Goal: Task Accomplishment & Management: Use online tool/utility

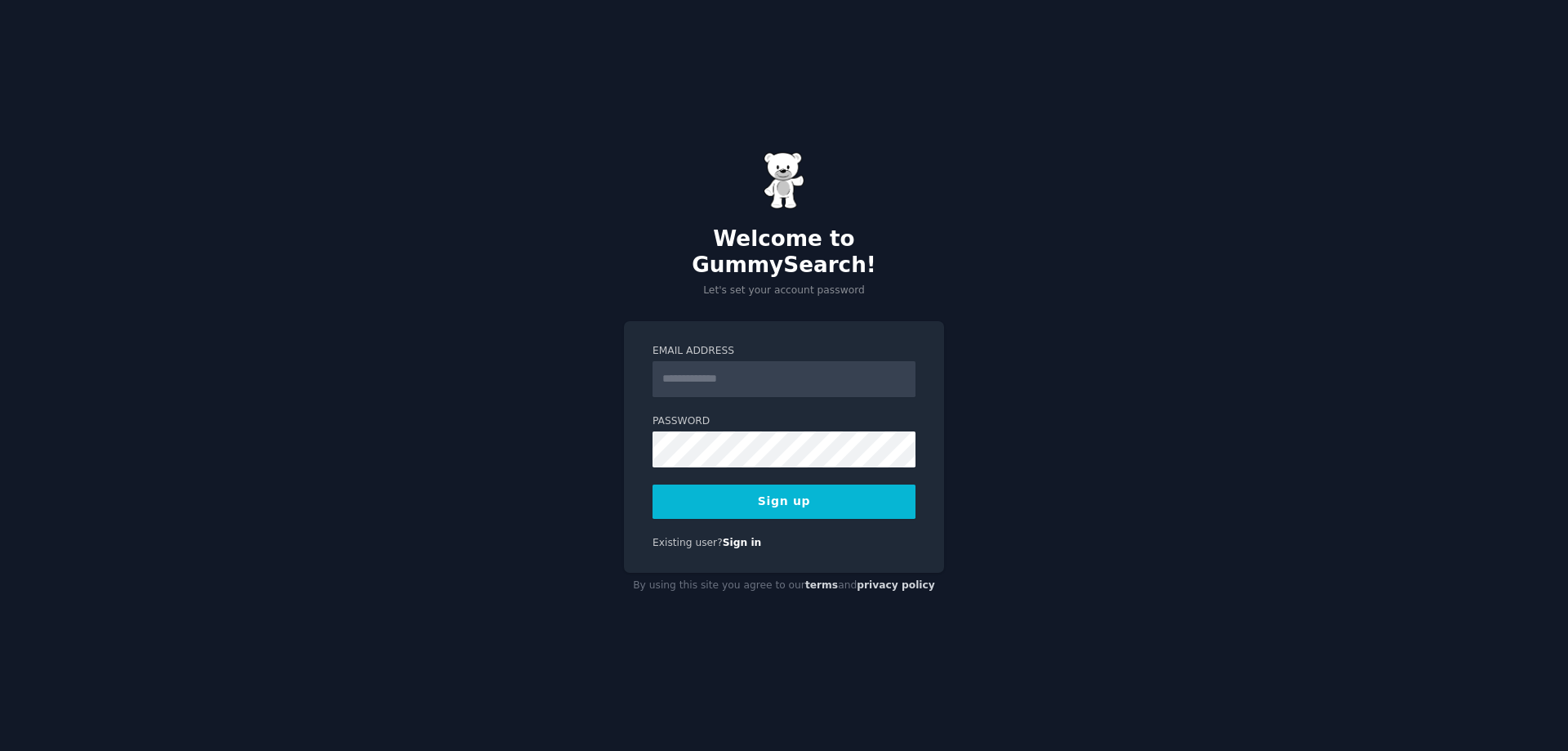
click at [772, 372] on input "Email Address" at bounding box center [784, 378] width 263 height 36
type input "**********"
click at [765, 485] on button "Sign up" at bounding box center [784, 501] width 263 height 34
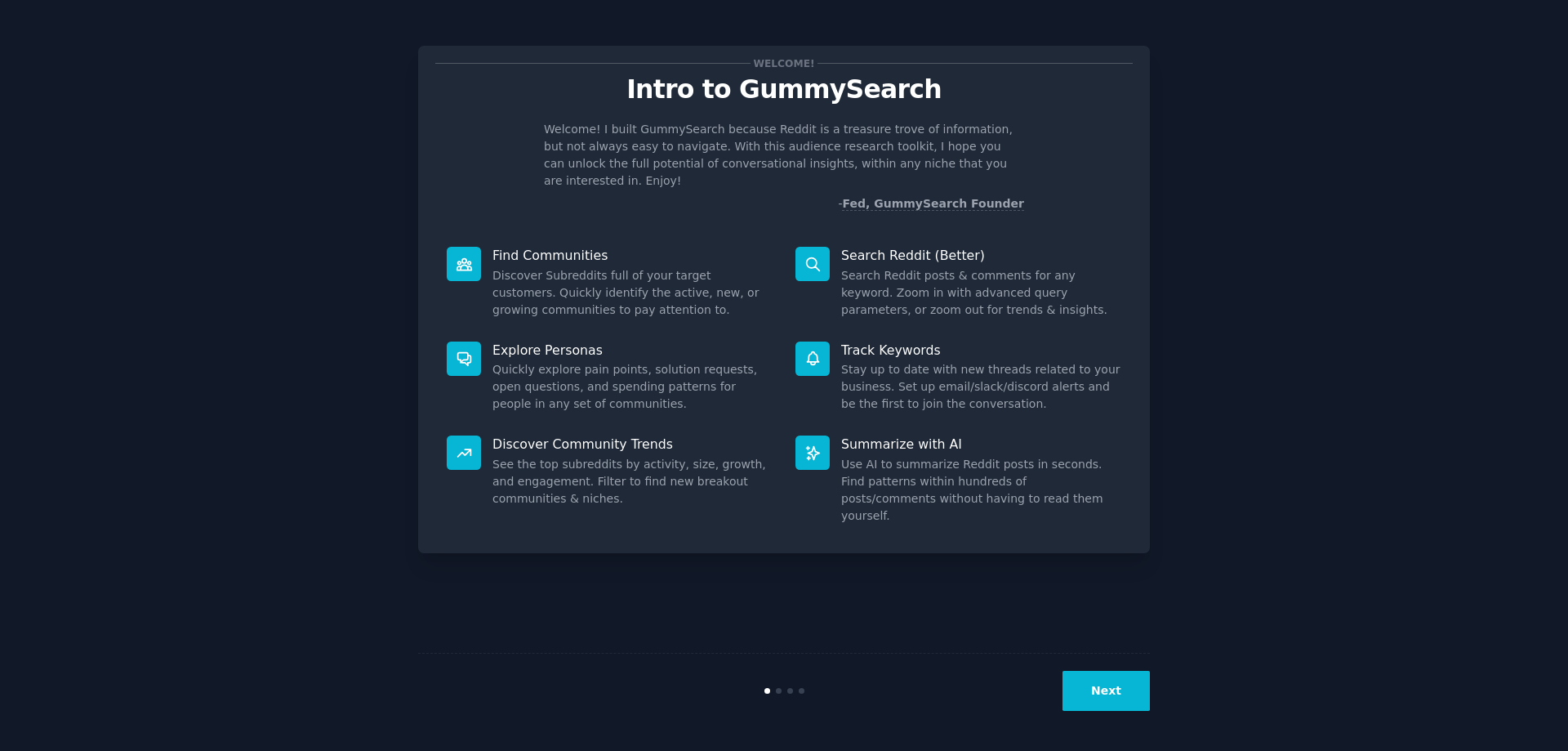
click at [1114, 684] on button "Next" at bounding box center [1106, 690] width 87 height 40
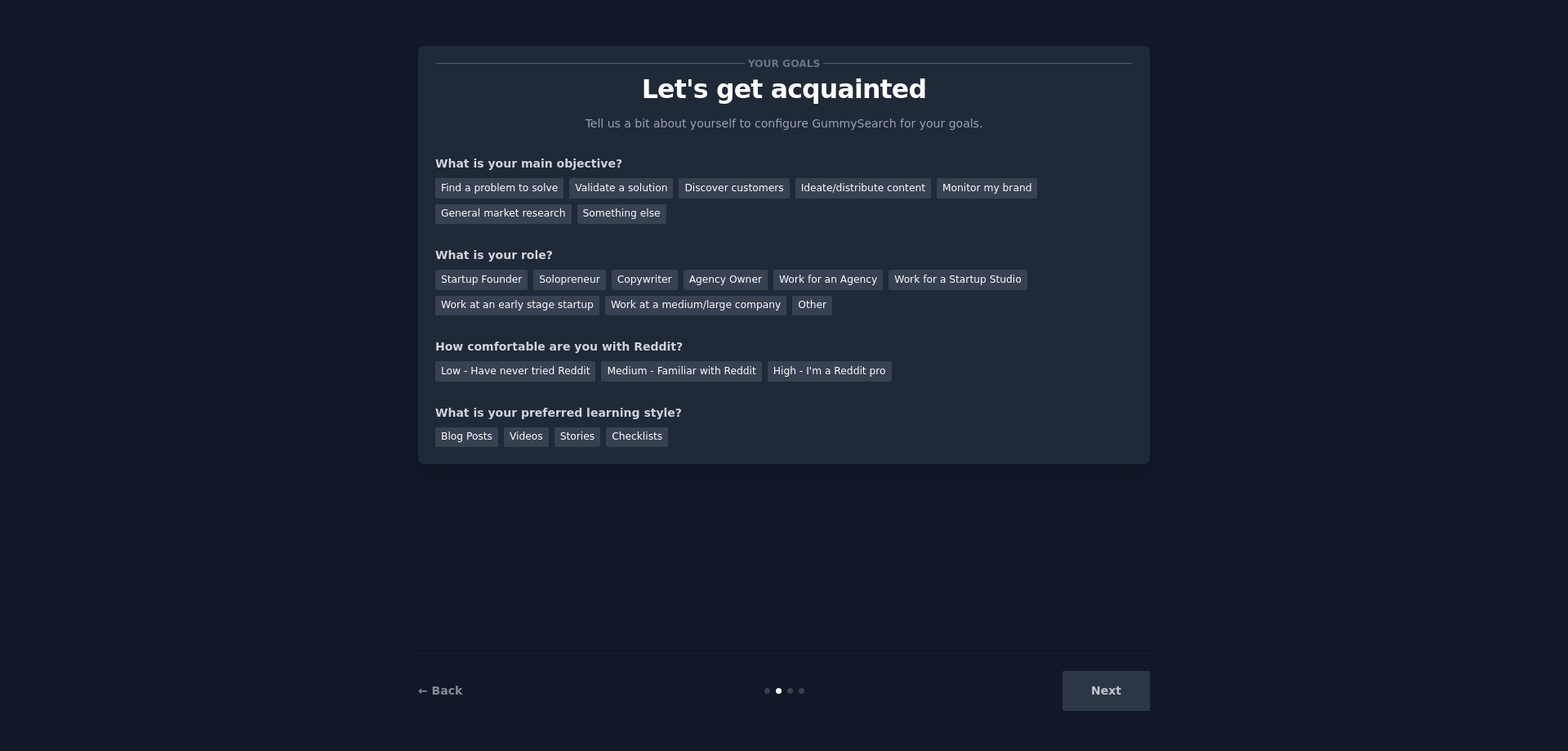
click at [1114, 687] on div "Next" at bounding box center [1028, 690] width 244 height 40
click at [529, 191] on div "Find a problem to solve" at bounding box center [499, 188] width 128 height 21
click at [607, 190] on div "Validate a solution" at bounding box center [621, 188] width 104 height 21
click at [708, 189] on div "Discover customers" at bounding box center [734, 188] width 110 height 21
click at [496, 189] on div "Find a problem to solve" at bounding box center [499, 188] width 128 height 21
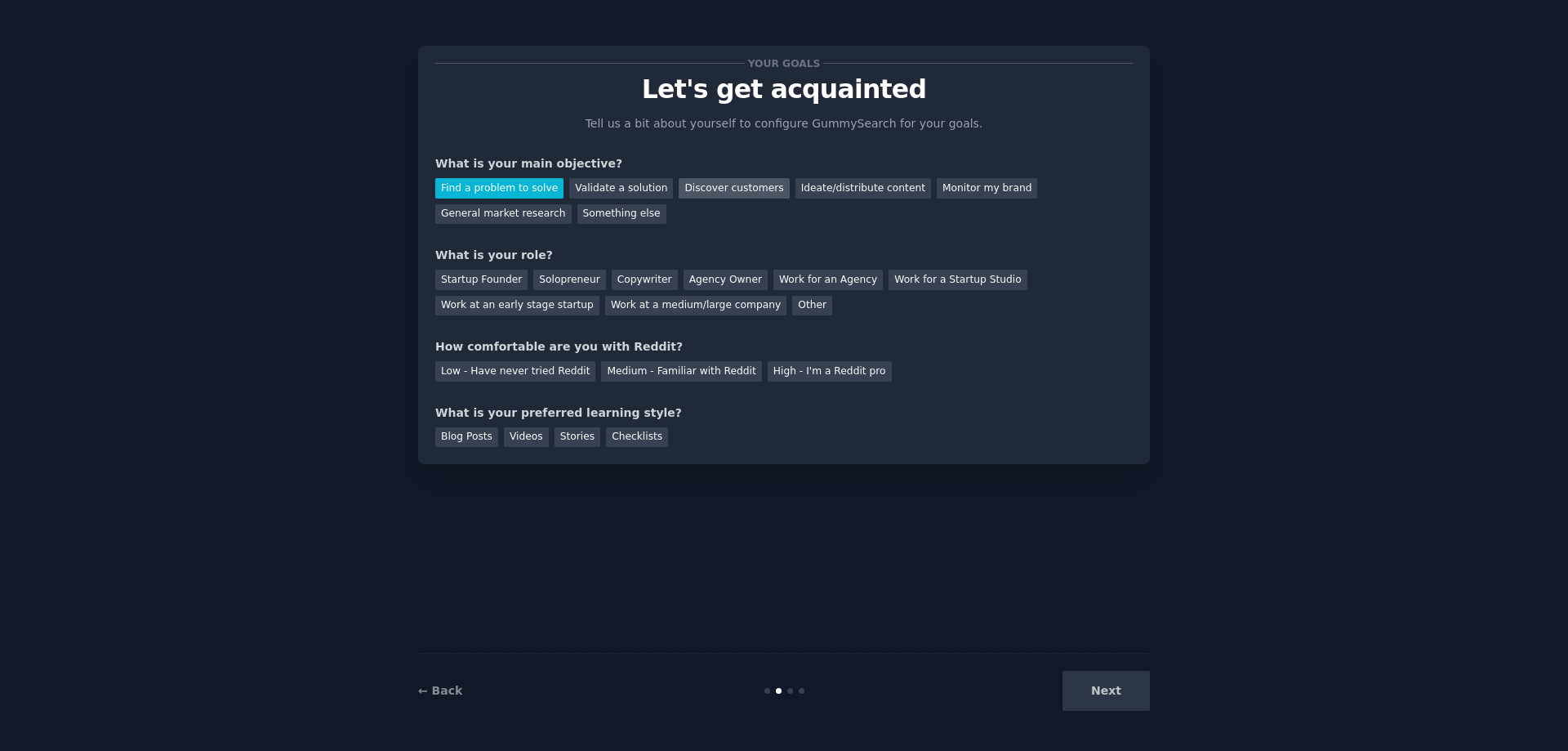
click at [743, 191] on div "Discover customers" at bounding box center [734, 188] width 110 height 21
click at [556, 220] on div "General market research" at bounding box center [503, 214] width 137 height 21
click at [611, 217] on div "Something else" at bounding box center [621, 214] width 89 height 21
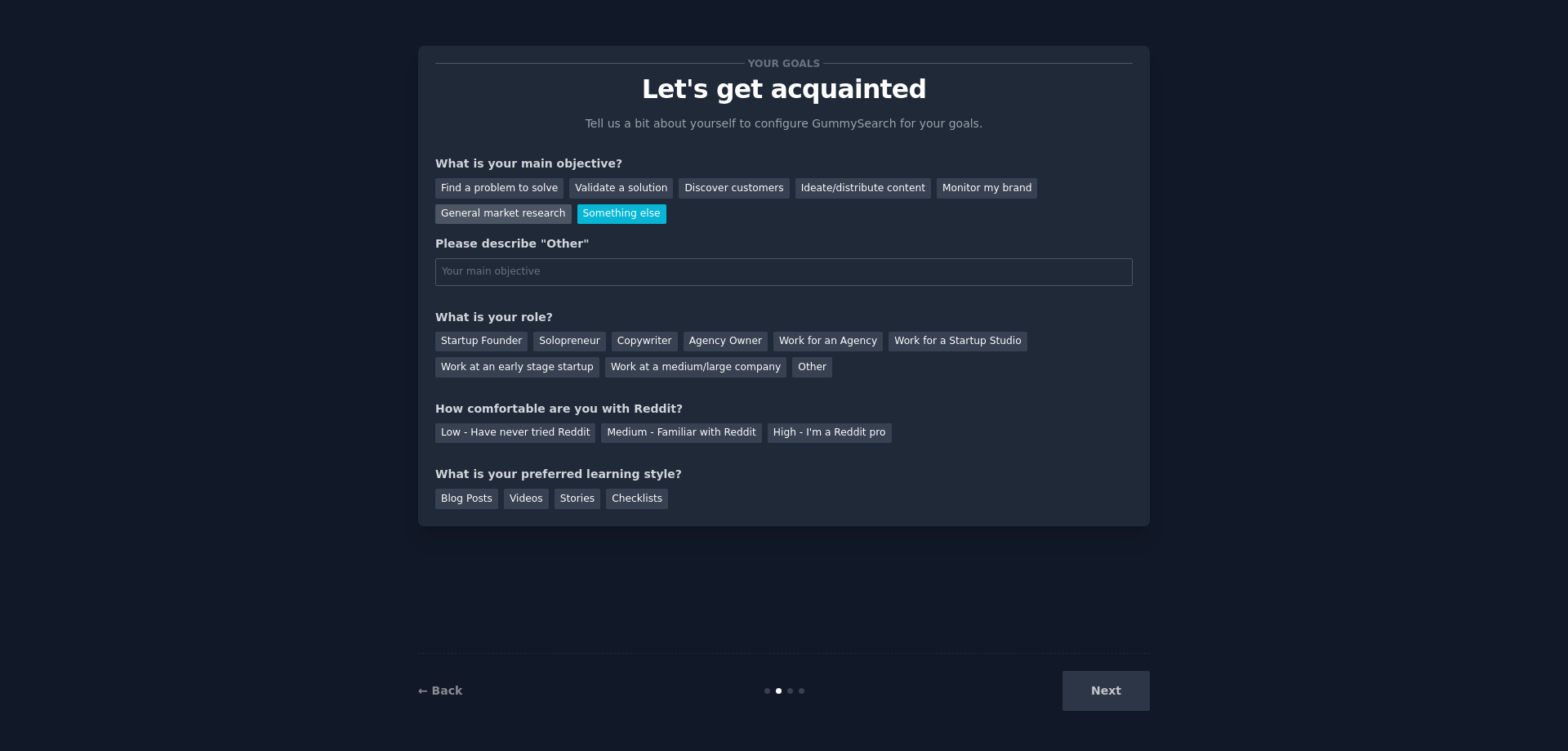
click at [534, 215] on div "General market research" at bounding box center [503, 214] width 137 height 21
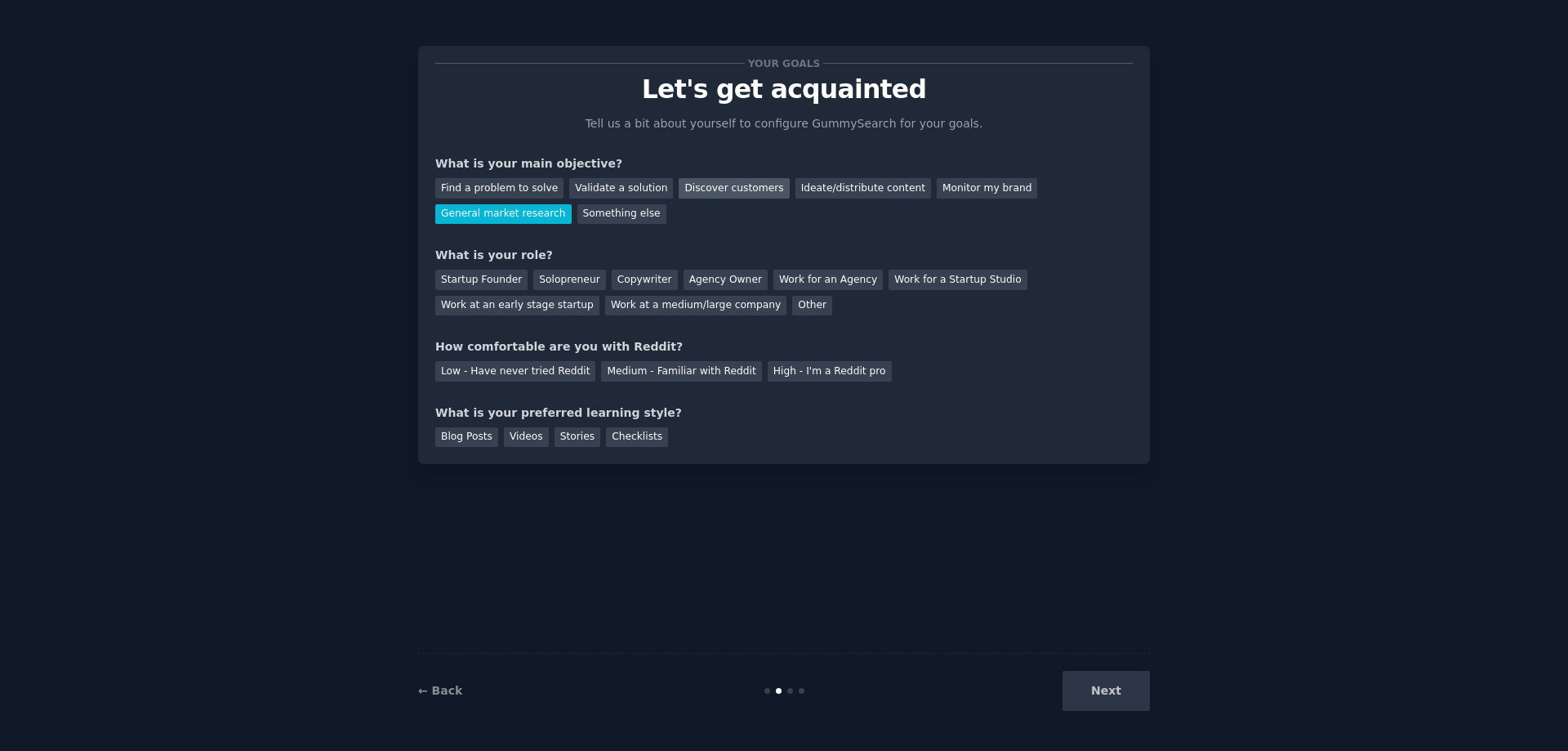
click at [726, 188] on div "Discover customers" at bounding box center [734, 188] width 110 height 21
click at [539, 215] on div "General market research" at bounding box center [503, 214] width 137 height 21
click at [586, 283] on div "Solopreneur" at bounding box center [569, 279] width 72 height 21
click at [691, 372] on div "Medium - Familiar with Reddit" at bounding box center [681, 371] width 160 height 21
click at [467, 437] on div "Blog Posts" at bounding box center [467, 437] width 63 height 21
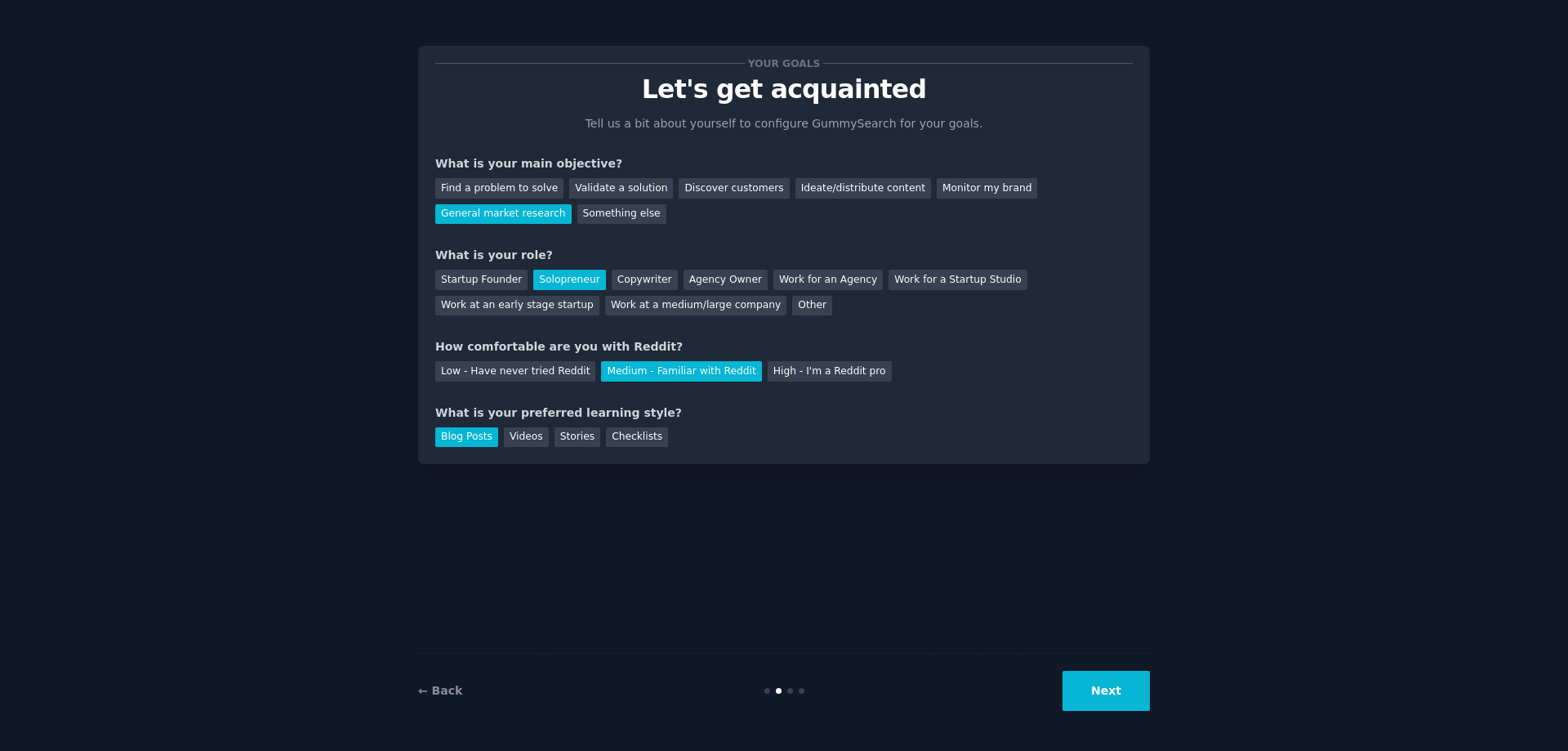
click at [467, 437] on div "Blog Posts" at bounding box center [467, 437] width 63 height 21
click at [1114, 696] on button "Next" at bounding box center [1106, 690] width 87 height 40
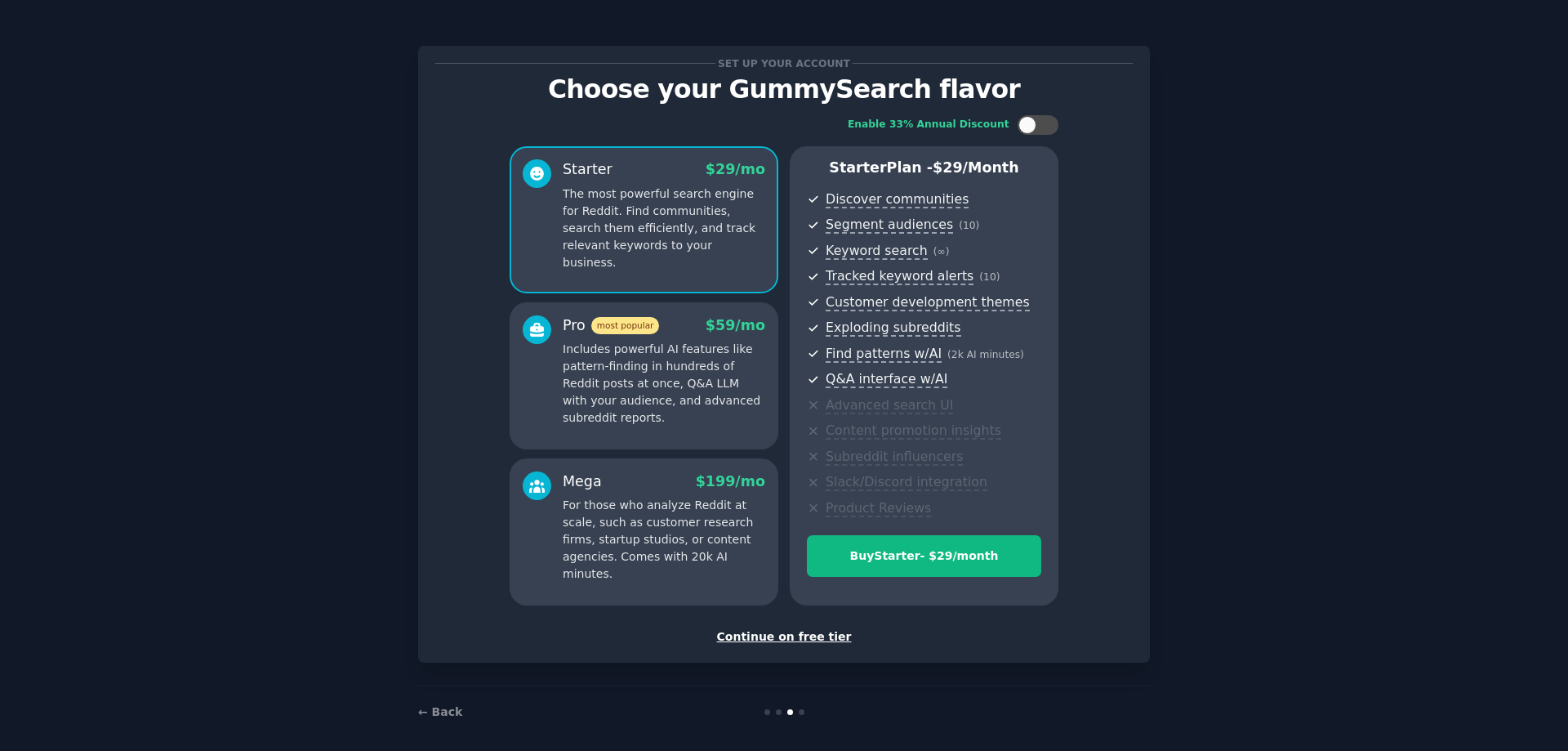
click at [830, 635] on div "Continue on free tier" at bounding box center [784, 636] width 698 height 17
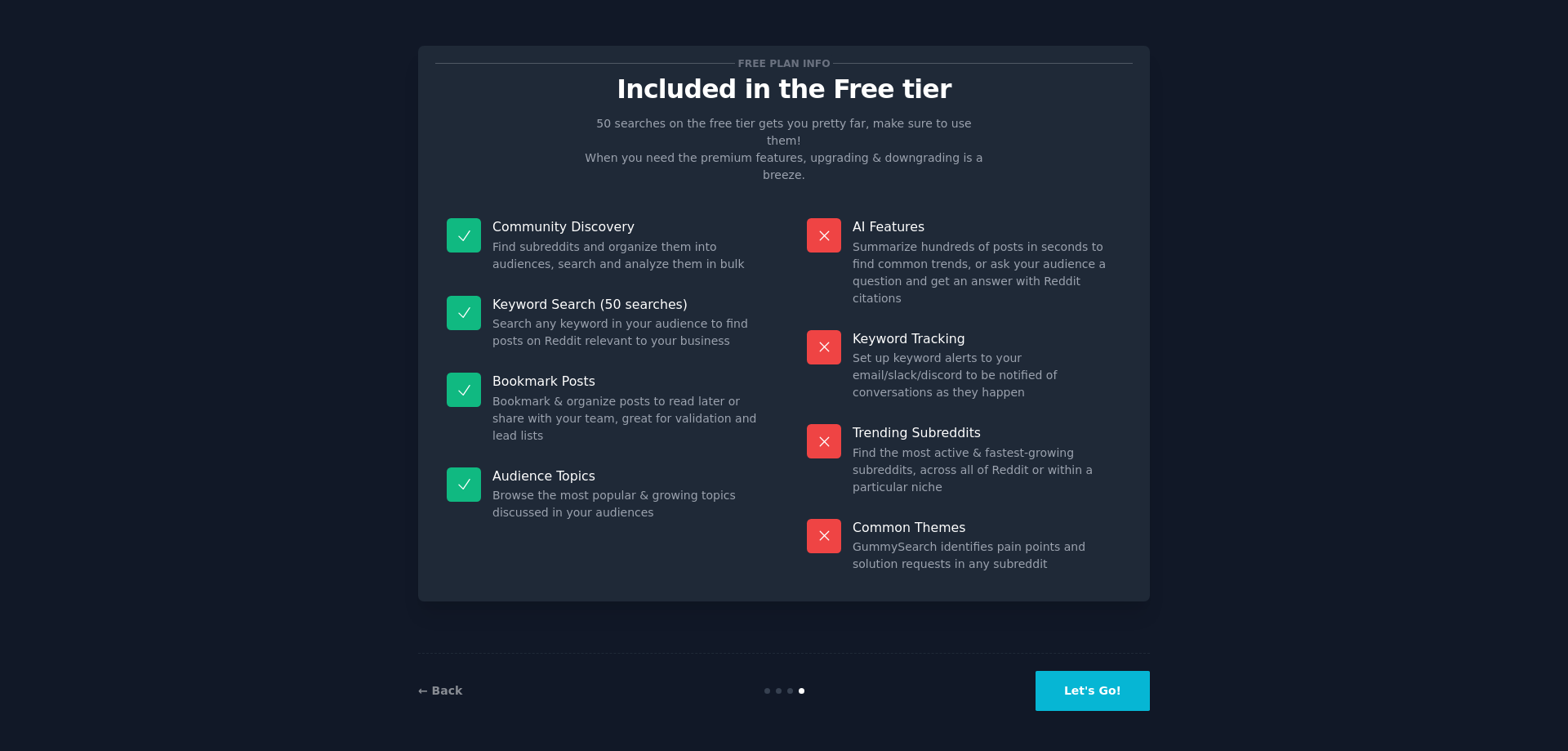
click at [1099, 684] on button "Let's Go!" at bounding box center [1093, 690] width 114 height 40
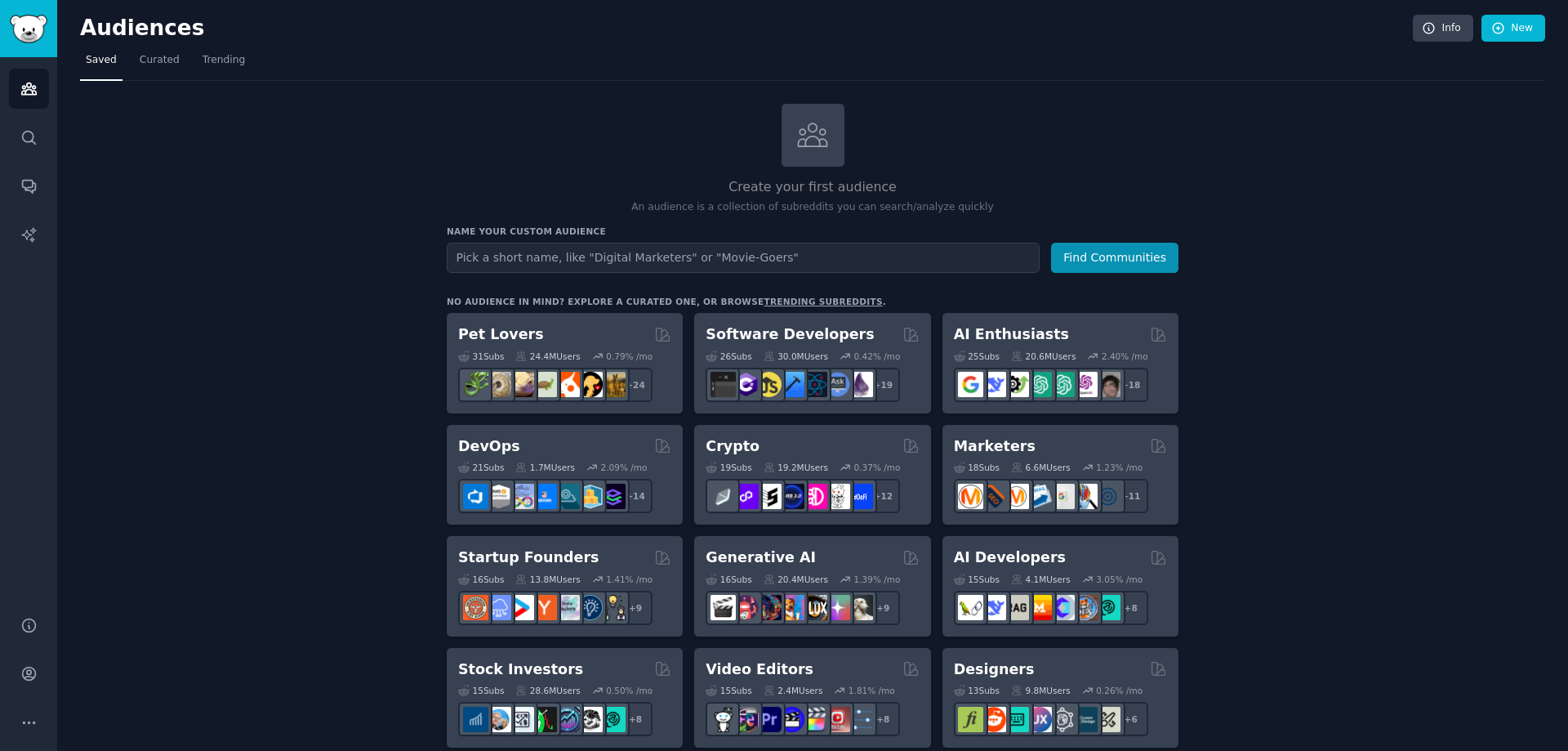
click at [672, 257] on input "text" at bounding box center [743, 258] width 593 height 30
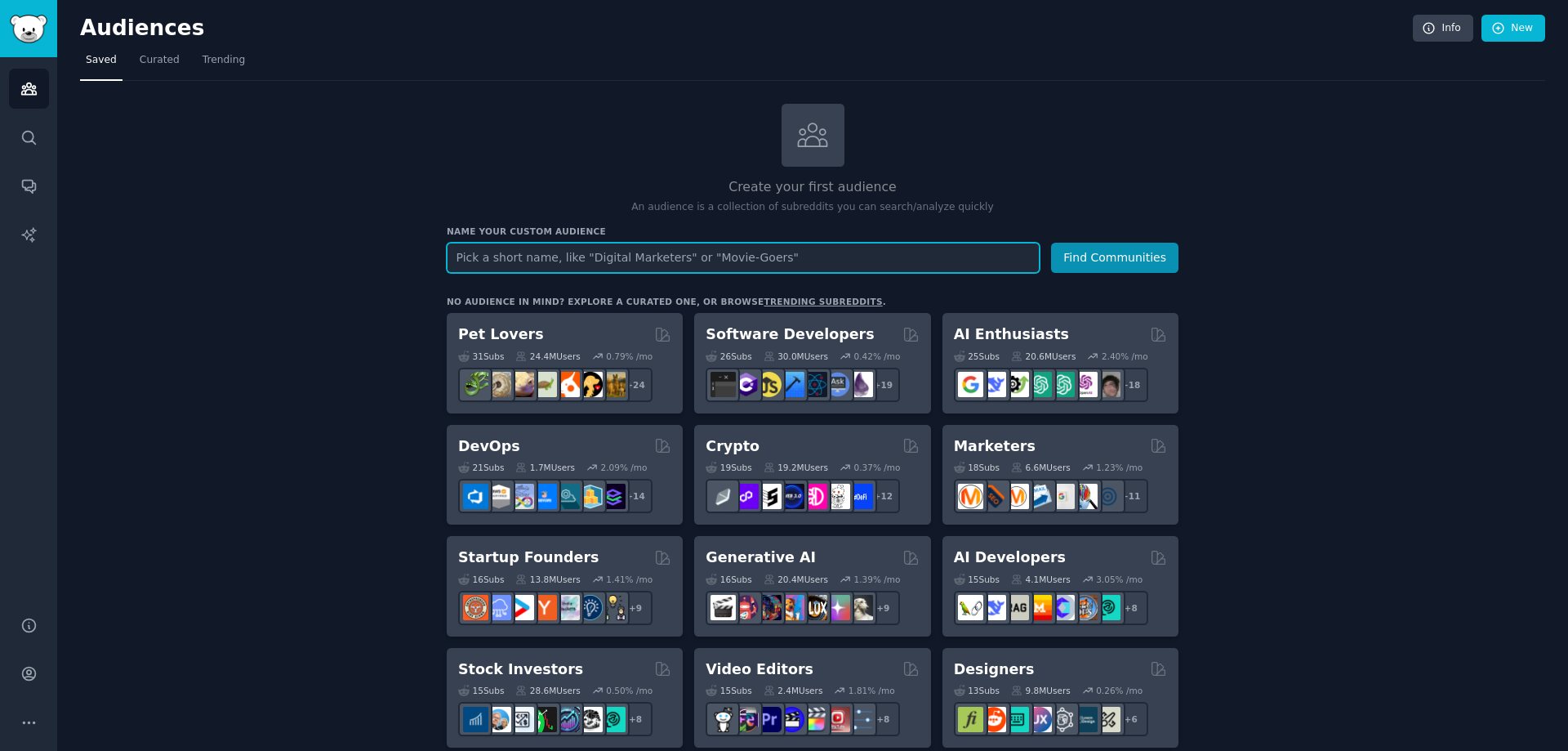
click at [732, 260] on input "text" at bounding box center [743, 258] width 593 height 30
paste input "frustrated with"
click at [1051, 243] on button "Find Communities" at bounding box center [1115, 258] width 128 height 30
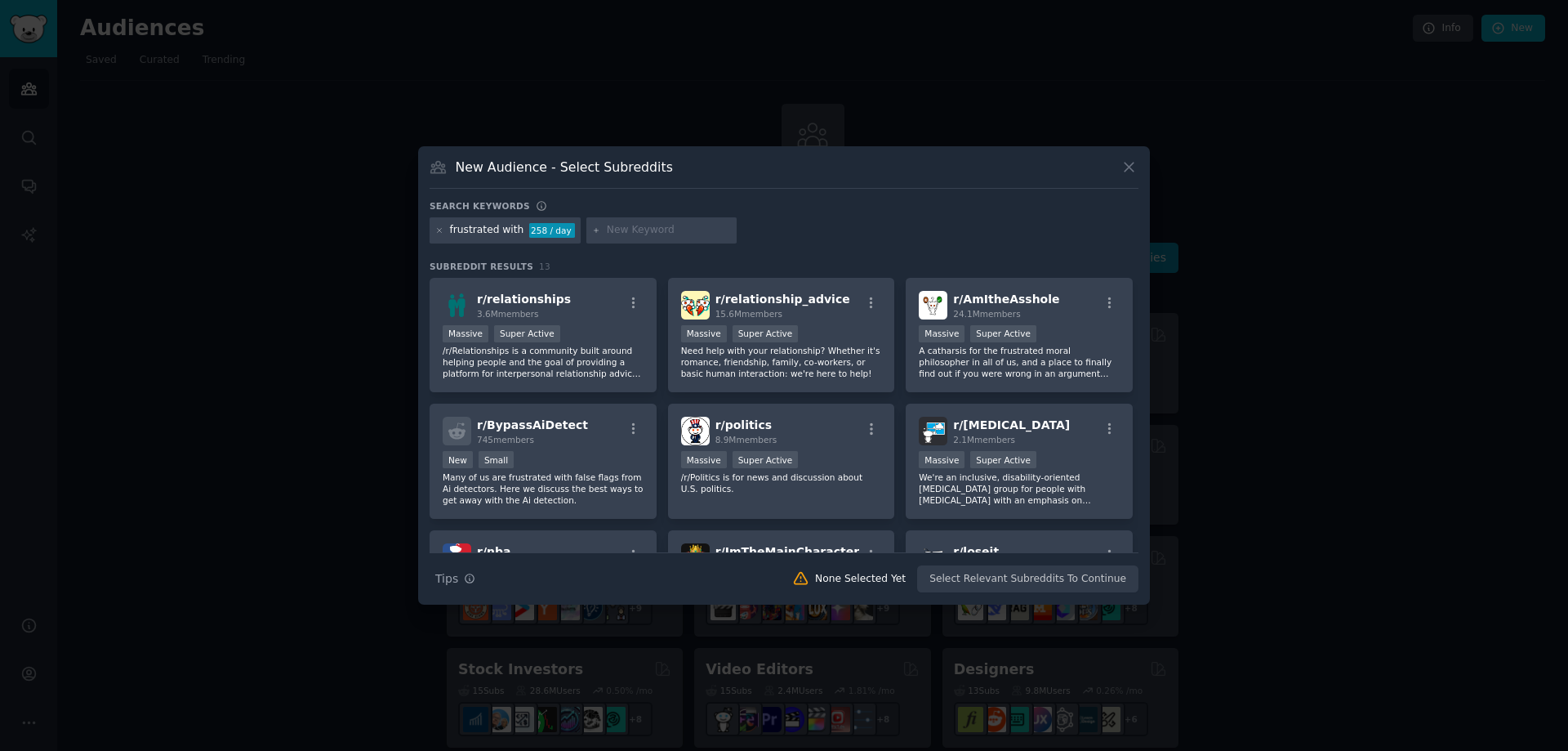
click at [1132, 166] on icon at bounding box center [1129, 167] width 9 height 9
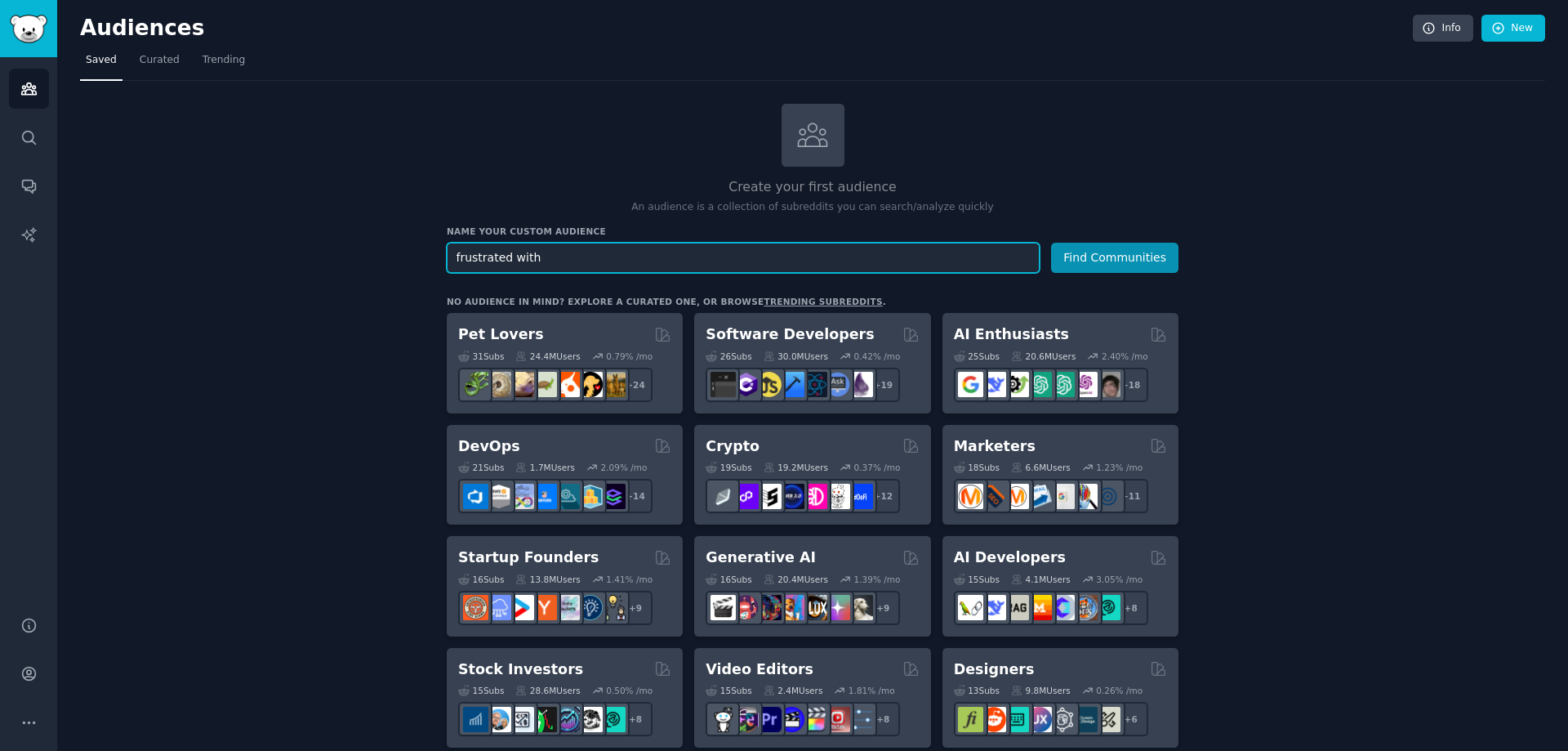
click at [850, 258] on input "frustrated with" at bounding box center [743, 258] width 593 height 30
click at [723, 254] on input "frustrated with" at bounding box center [743, 258] width 593 height 30
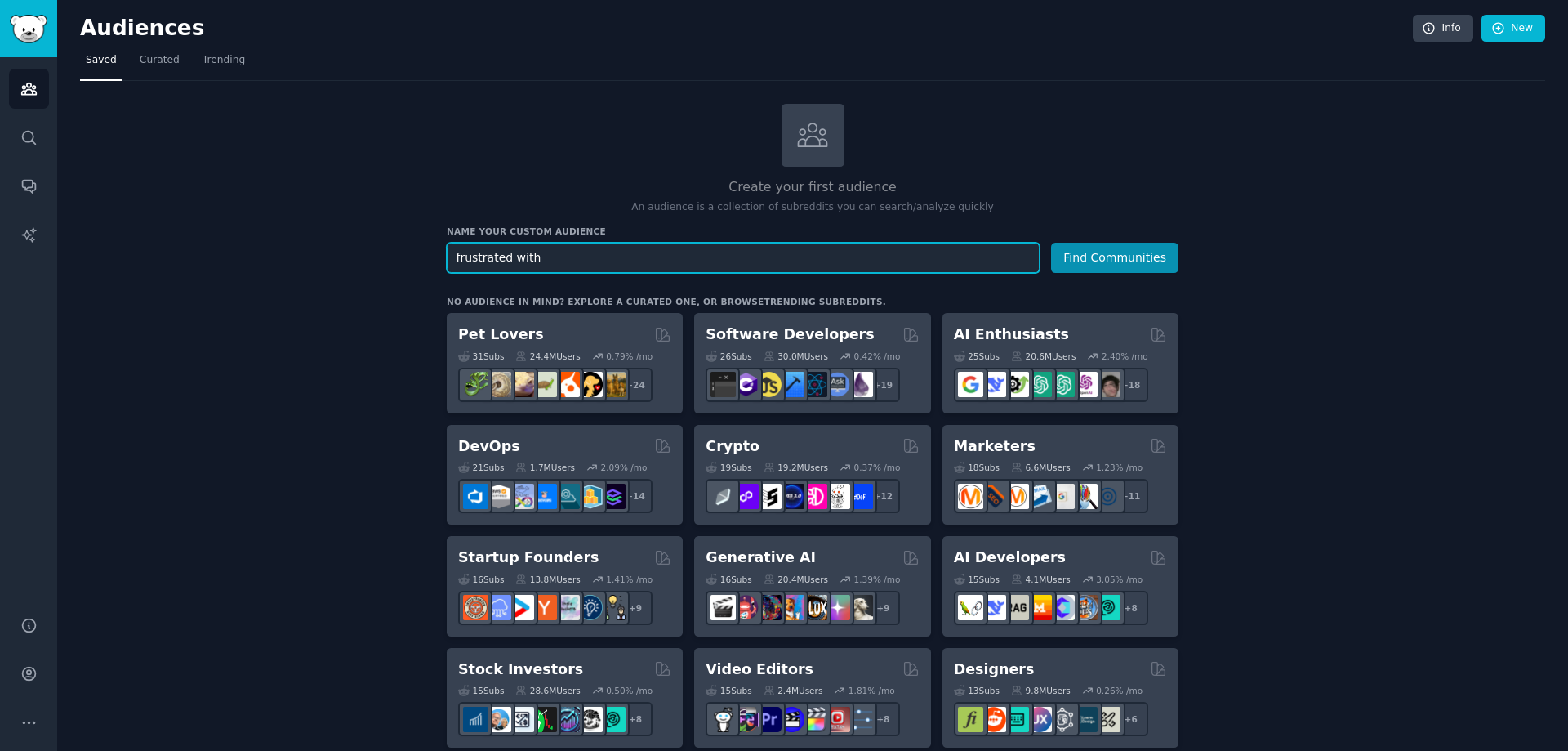
click at [723, 254] on input "frustrated with" at bounding box center [743, 258] width 593 height 30
paste input "I need a solution for"
type input "I need a solution for"
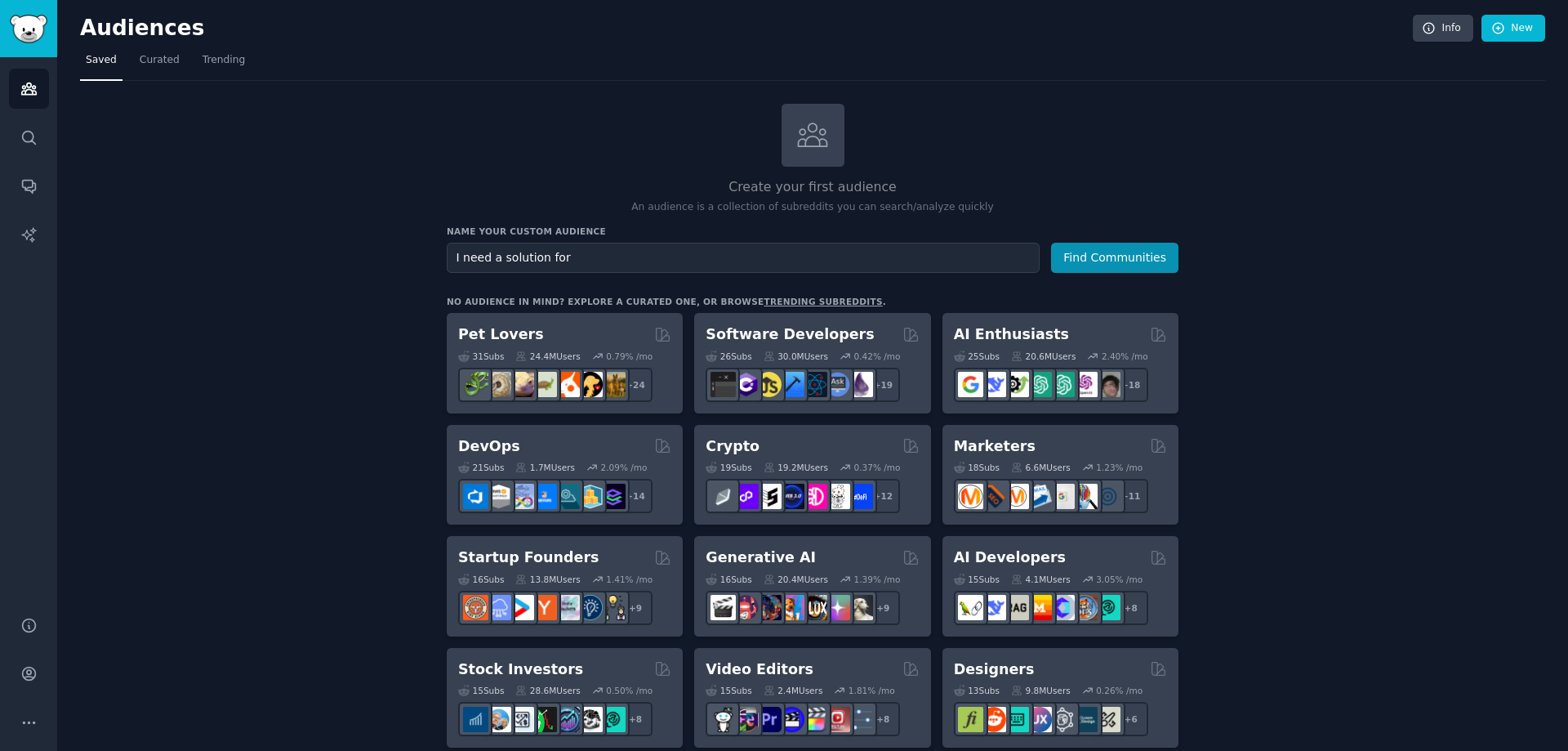
click at [1144, 262] on button "Find Communities" at bounding box center [1115, 258] width 128 height 30
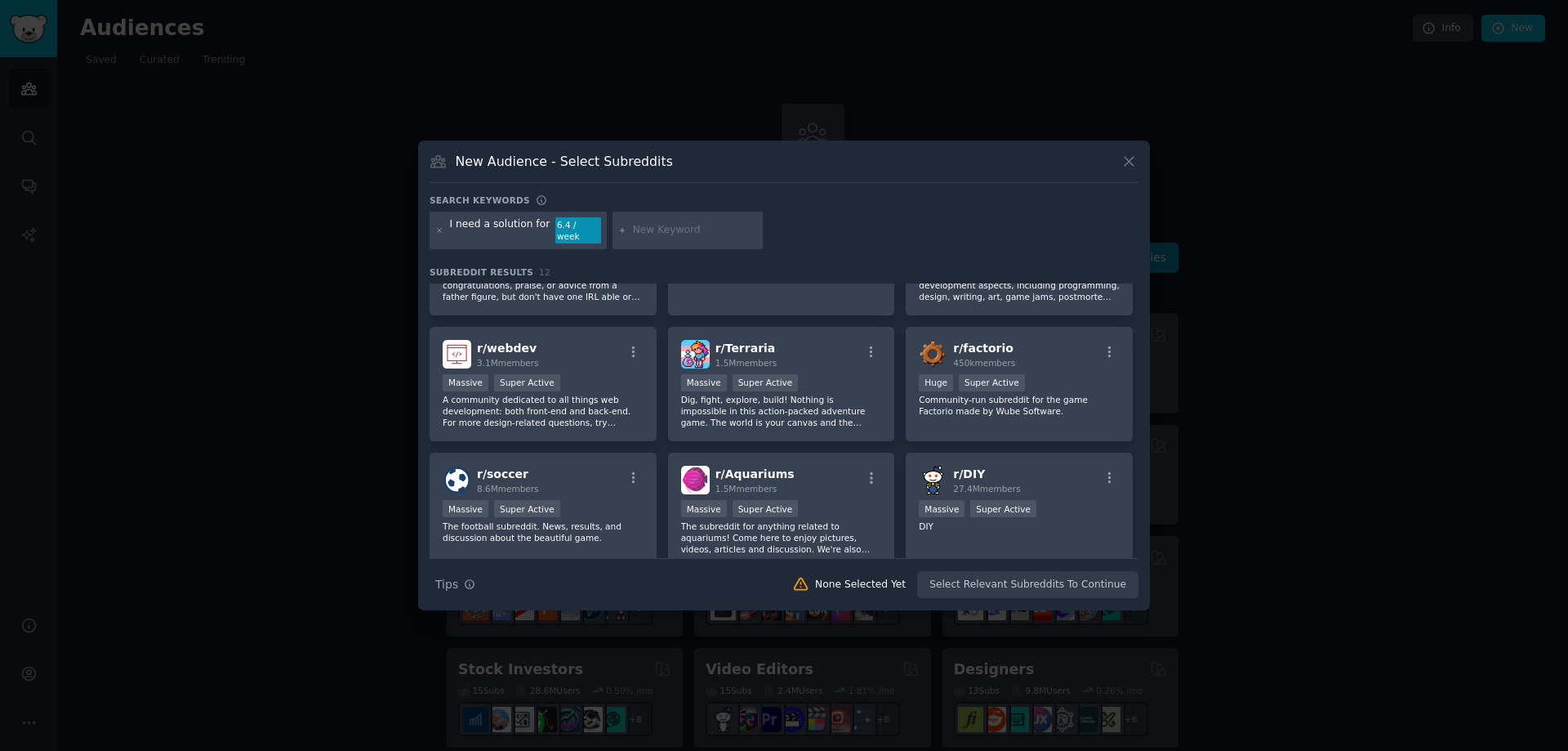
scroll to position [245, 0]
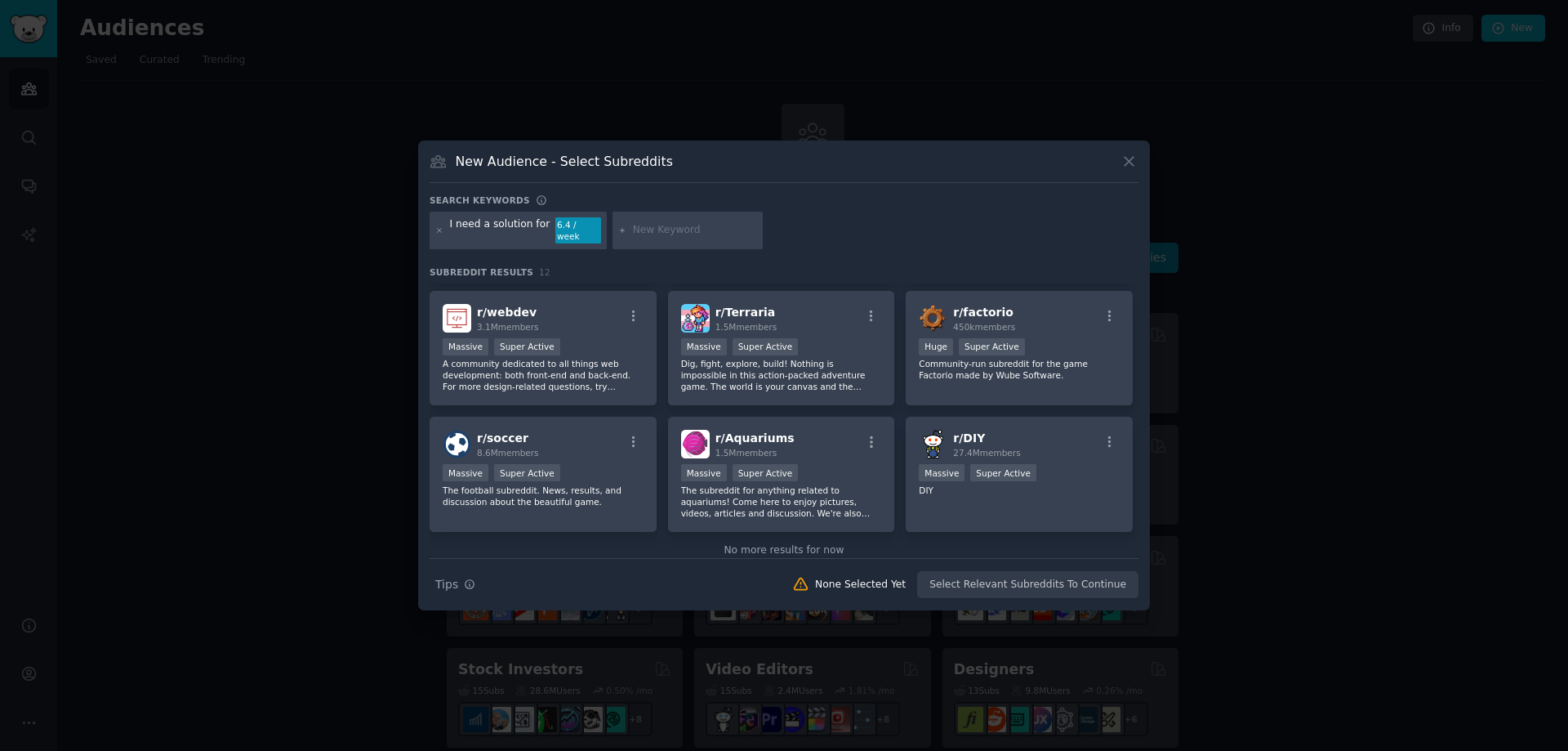
click at [1130, 152] on div "New Audience - Select Subreddits Search keywords I need a solution for 6.4 / we…" at bounding box center [784, 376] width 732 height 470
click at [1129, 158] on button at bounding box center [1129, 161] width 19 height 19
